Goal: Find specific page/section: Find specific page/section

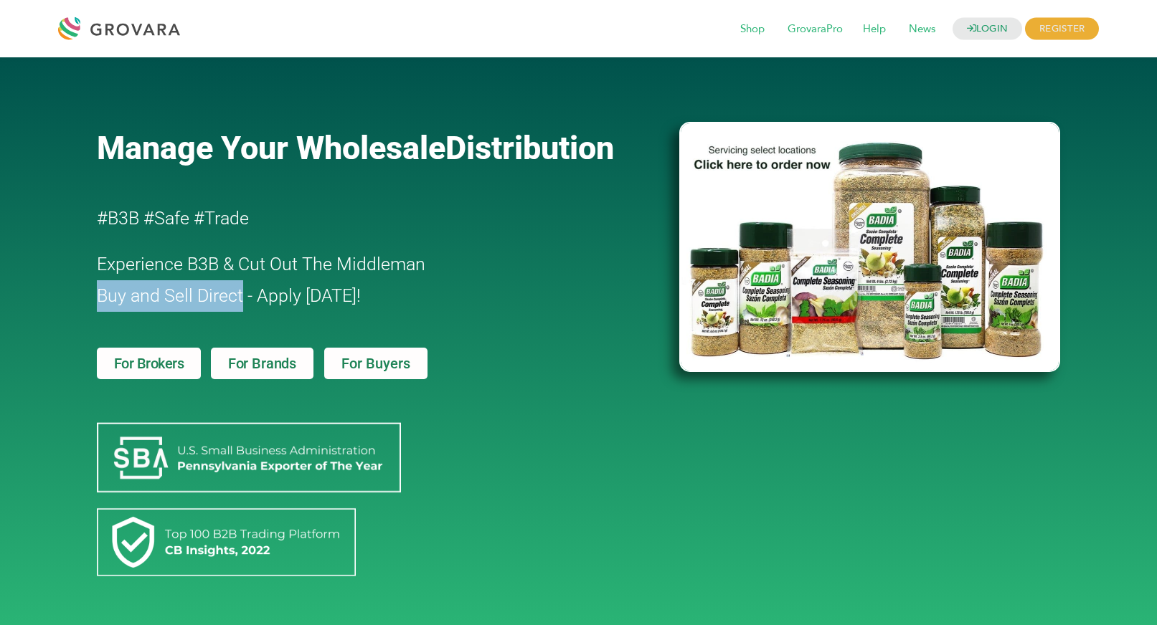
drag, startPoint x: 242, startPoint y: 295, endPoint x: 92, endPoint y: 293, distance: 149.9
click at [92, 293] on div "Manage Your Wholesale Distribution #B3B #Safe #Trade Experience B3B & Cut Out T…" at bounding box center [381, 342] width 582 height 555
copy span "Buy and Sell Direct"
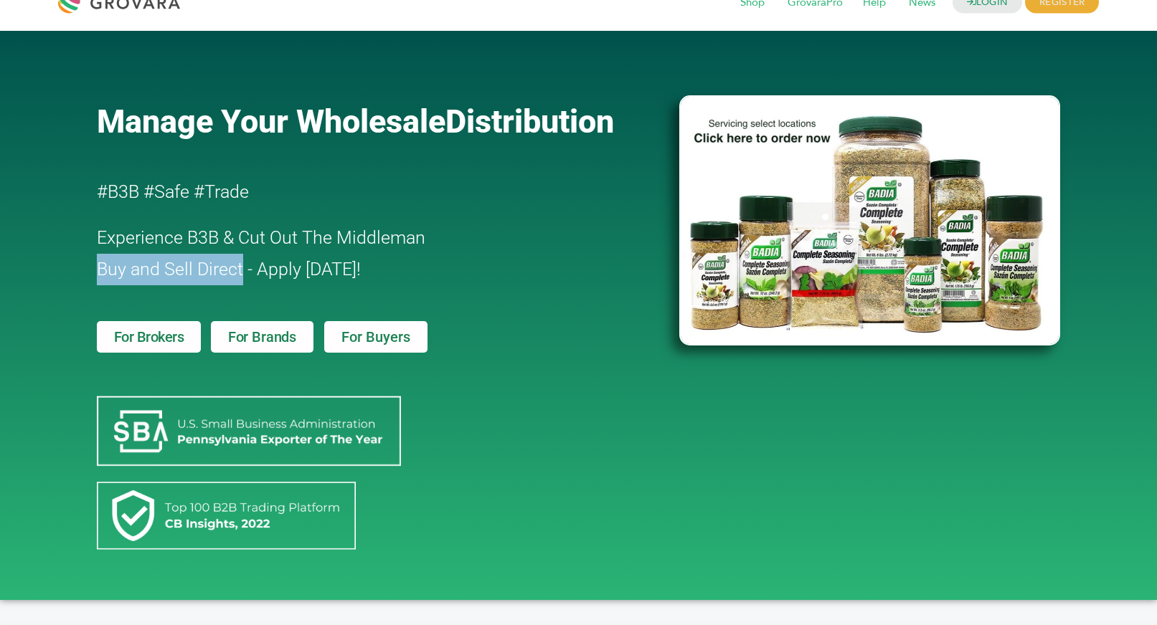
scroll to position [5, 0]
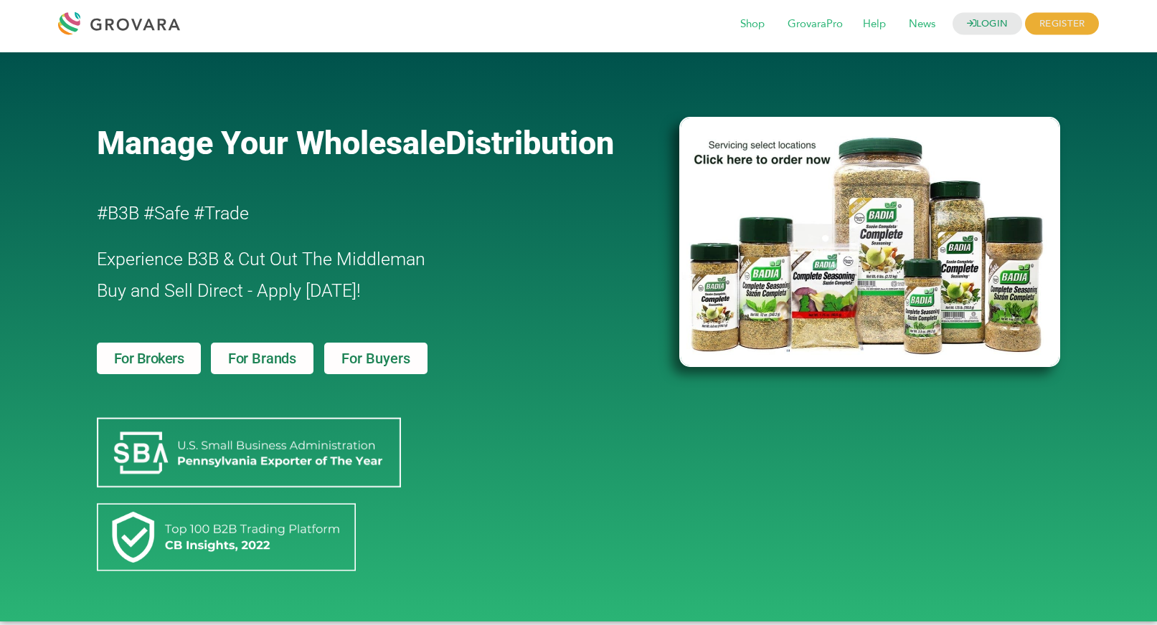
click at [569, 365] on div "Manage Your Wholesale Distribution #B3B #Safe #Trade Experience B3B & Cut Out T…" at bounding box center [381, 337] width 582 height 555
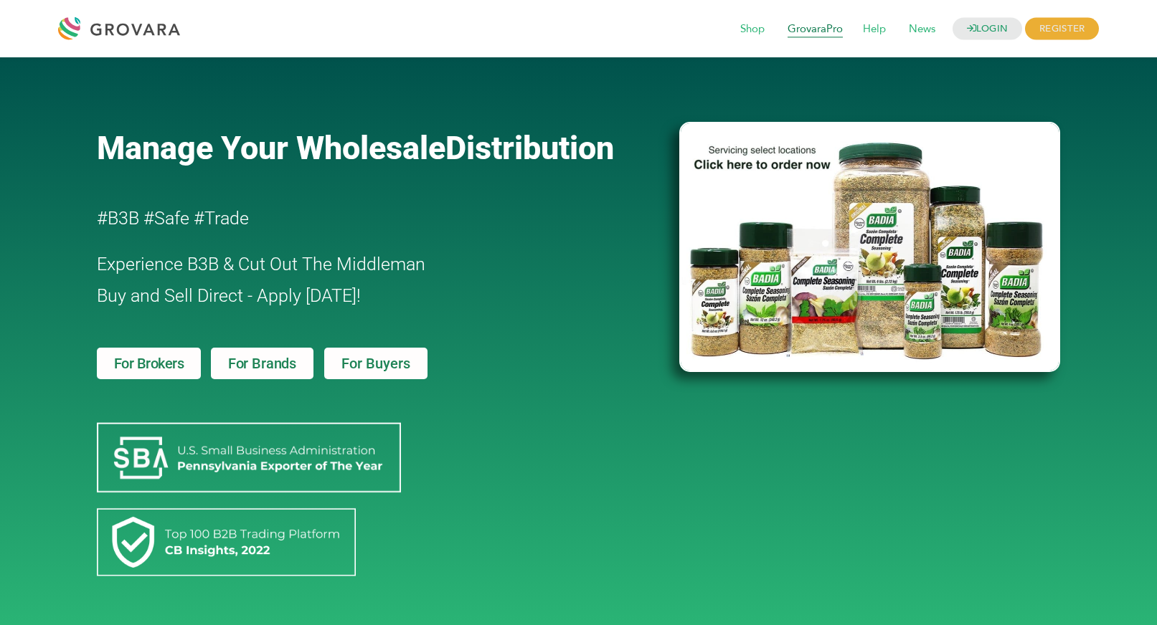
click at [810, 31] on span "GrovaraPro" at bounding box center [815, 29] width 75 height 27
